Goal: Task Accomplishment & Management: Complete application form

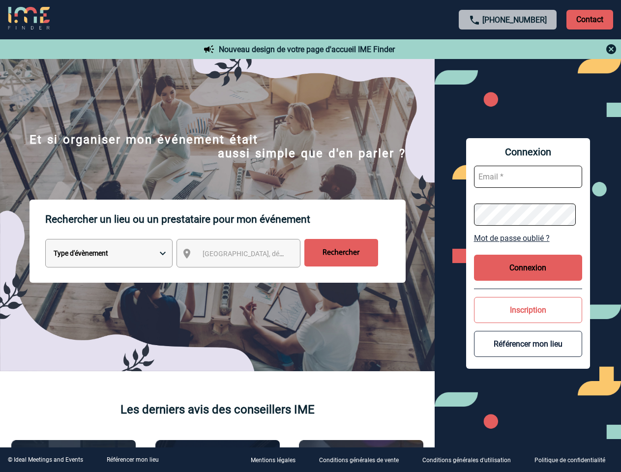
click at [310, 236] on p "Rechercher un lieu ou un prestataire pour mon événement" at bounding box center [225, 219] width 360 height 39
click at [589, 19] on p "Contact" at bounding box center [589, 20] width 47 height 20
click at [508, 49] on div at bounding box center [508, 49] width 219 height 12
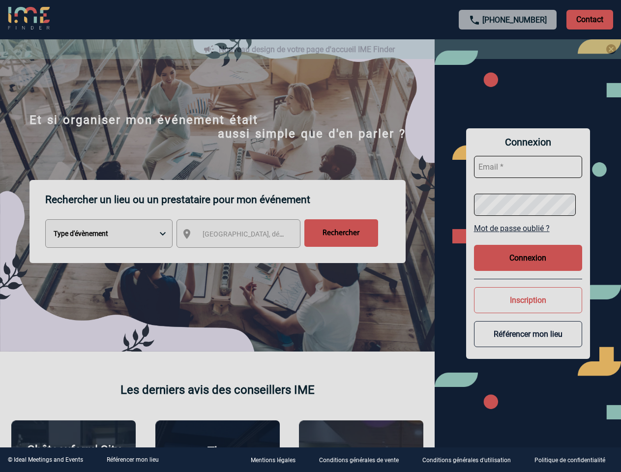
click at [247, 255] on div at bounding box center [310, 236] width 621 height 472
click at [528, 238] on div at bounding box center [310, 236] width 621 height 472
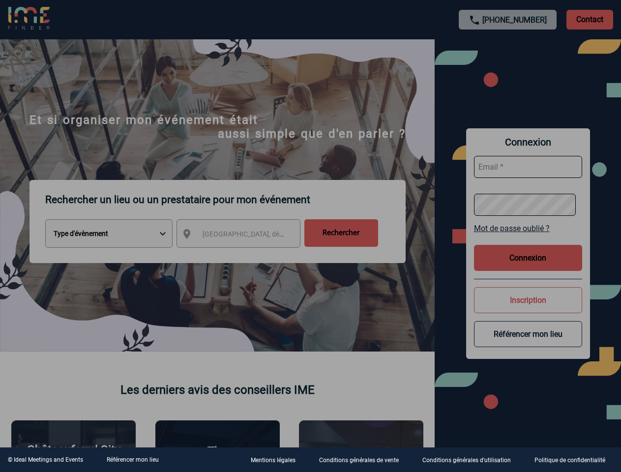
click at [528, 267] on div at bounding box center [310, 236] width 621 height 472
click at [528, 310] on div at bounding box center [310, 236] width 621 height 472
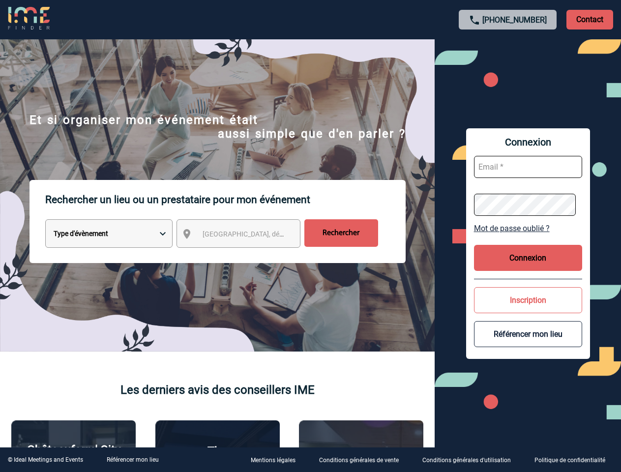
click at [528, 344] on button "Référencer mon lieu" at bounding box center [528, 334] width 108 height 26
click at [132, 460] on link "Référencer mon lieu" at bounding box center [133, 459] width 52 height 7
